Goal: Information Seeking & Learning: Find specific fact

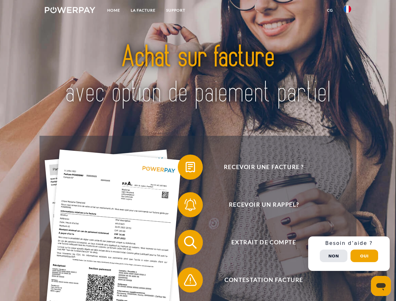
click at [70, 11] on img at bounding box center [70, 10] width 51 height 6
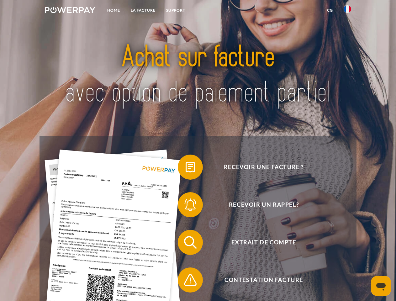
click at [348, 11] on img at bounding box center [348, 9] width 8 height 8
click at [330, 10] on link "CG" at bounding box center [330, 10] width 17 height 11
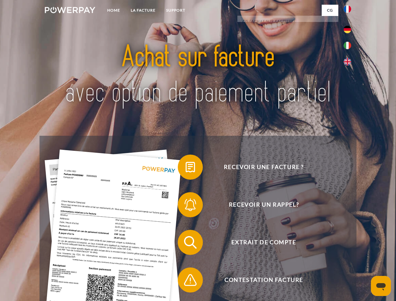
click at [186, 168] on span at bounding box center [180, 167] width 31 height 31
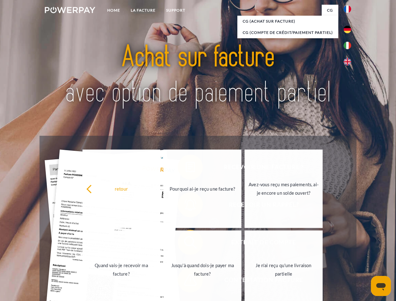
click at [161, 244] on link "Quand vais-je recevoir ma facture?" at bounding box center [122, 270] width 78 height 78
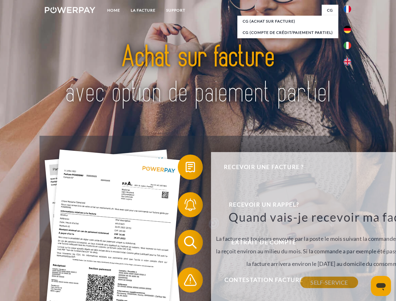
click at [215, 281] on div "Quand vais-je recevoir ma facture? La facture est toujours envoyée par la poste…" at bounding box center [329, 246] width 229 height 73
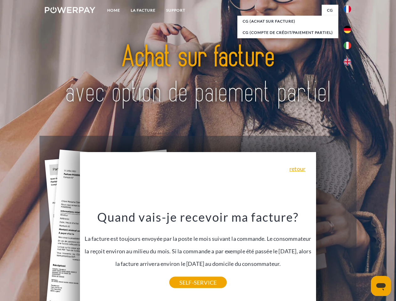
click at [349, 254] on div "Recevoir une facture ? Recevoir un rappel? Extrait de compte retour" at bounding box center [198, 261] width 317 height 251
click at [334, 255] on span "Extrait de compte" at bounding box center [264, 242] width 154 height 25
click at [365, 256] on header "Home LA FACTURE Support" at bounding box center [198, 216] width 396 height 433
